Goal: Find specific page/section: Find specific page/section

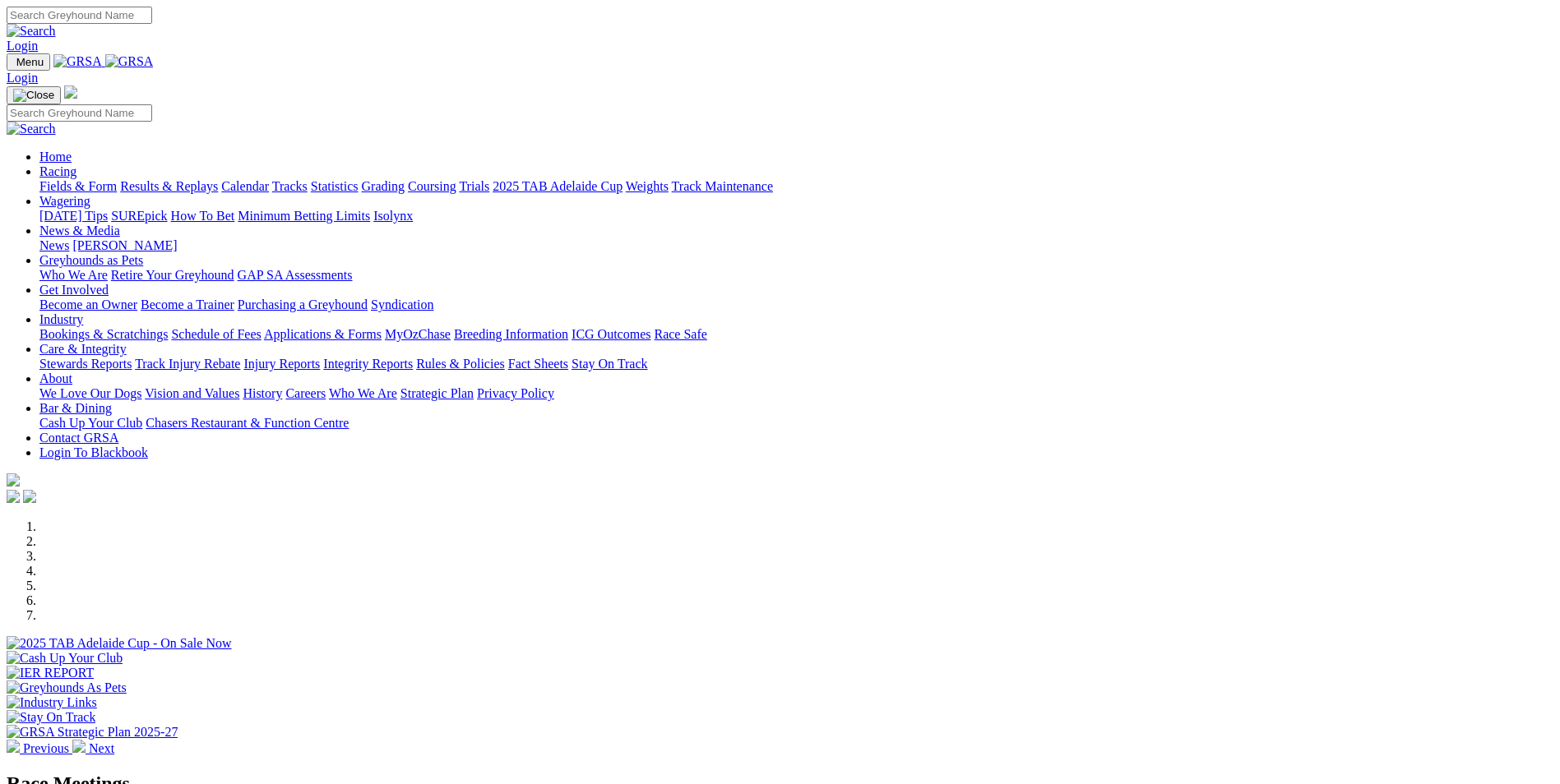
click at [269, 179] on link "Calendar" at bounding box center [245, 185] width 47 height 14
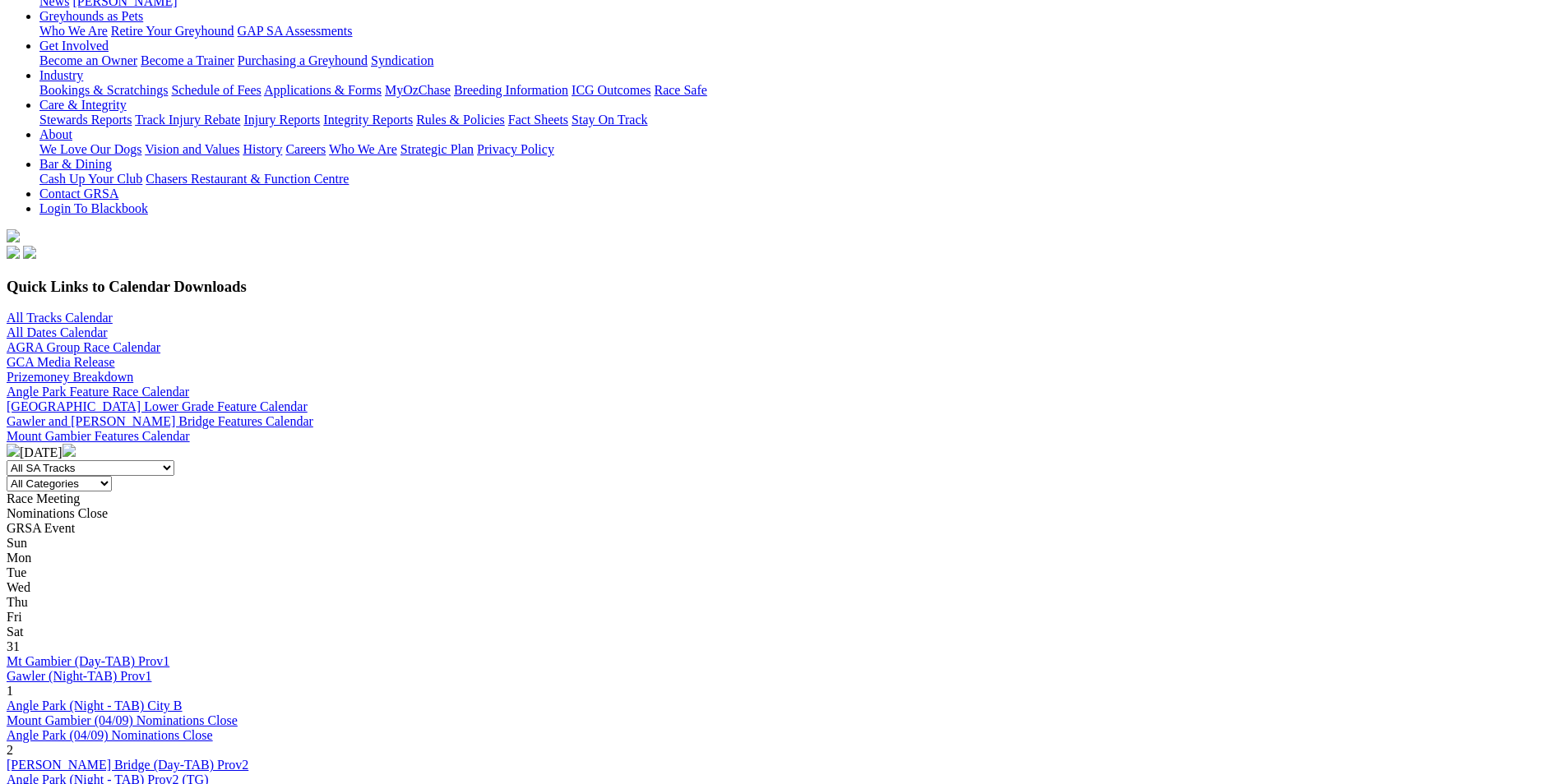
scroll to position [329, 0]
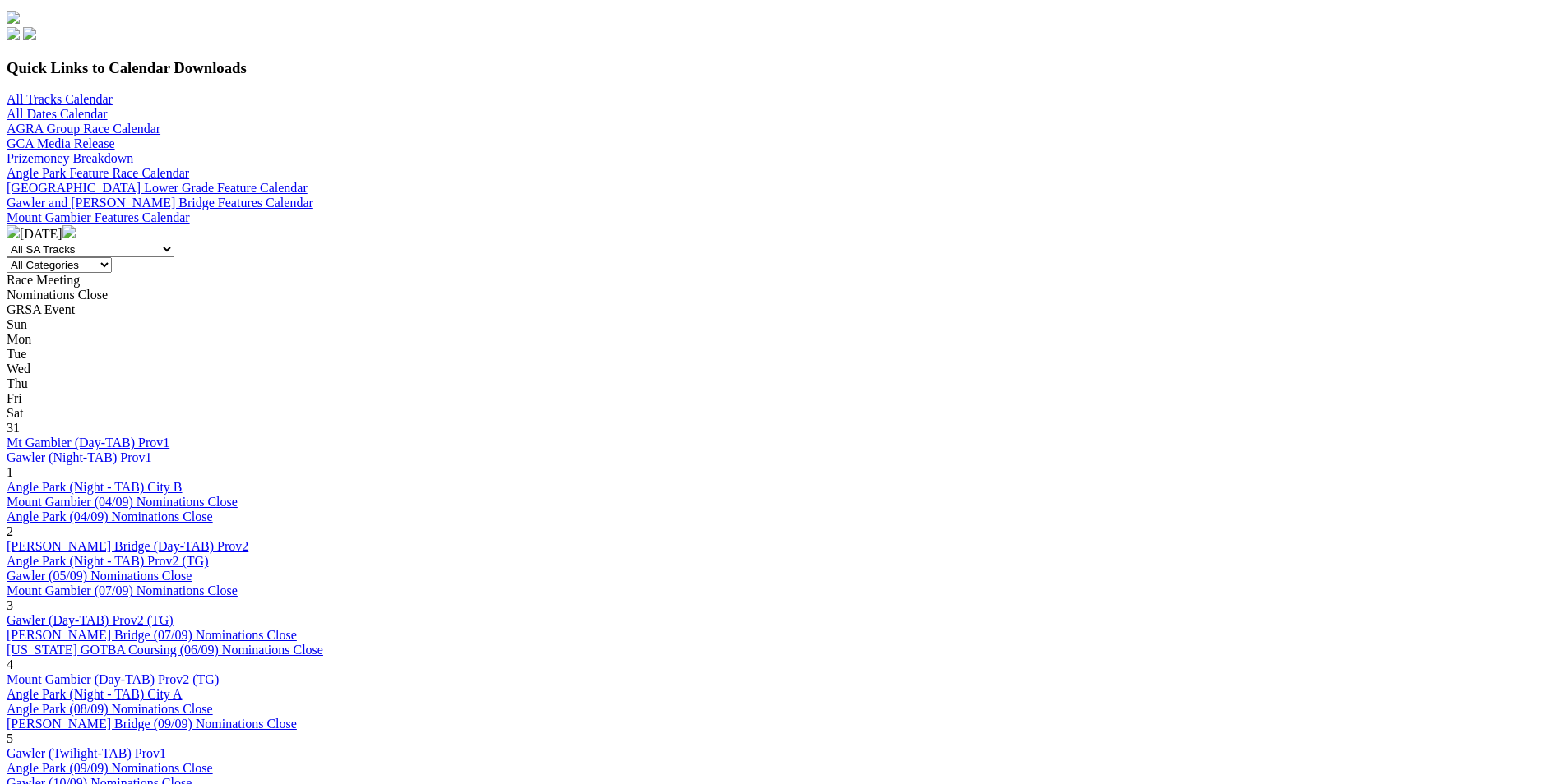
scroll to position [494, 0]
